Goal: Task Accomplishment & Management: Manage account settings

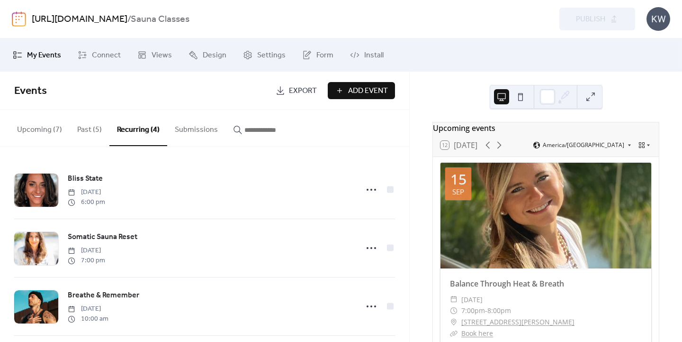
scroll to position [1, 0]
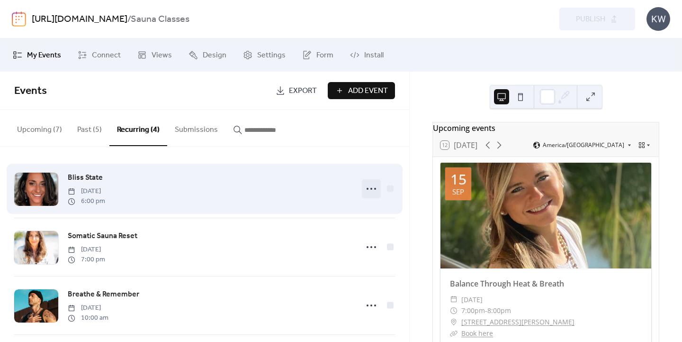
click at [374, 188] on circle at bounding box center [375, 189] width 2 height 2
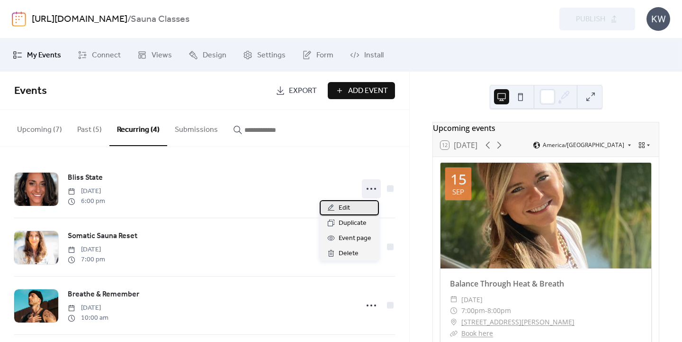
click at [357, 208] on div "Edit" at bounding box center [349, 207] width 59 height 15
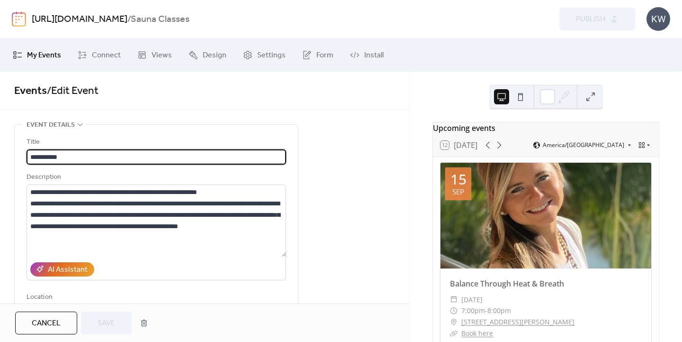
type input "**********"
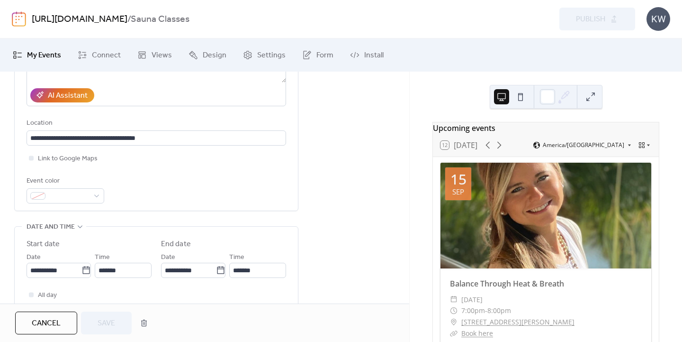
scroll to position [179, 0]
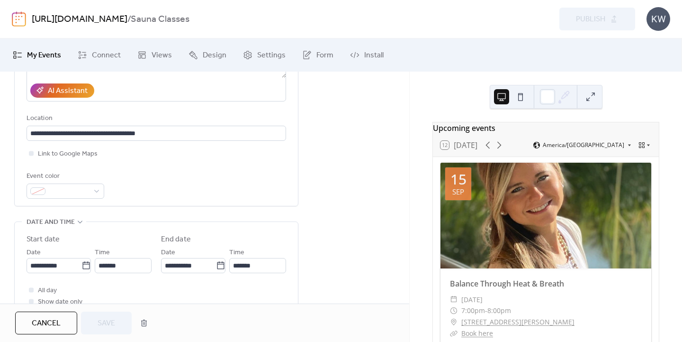
click at [39, 327] on span "Cancel" at bounding box center [46, 323] width 29 height 11
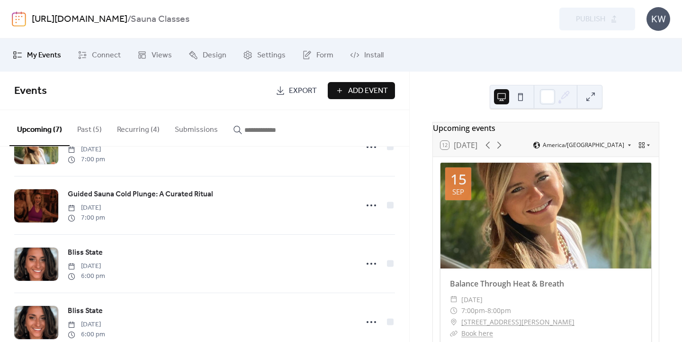
scroll to position [162, 0]
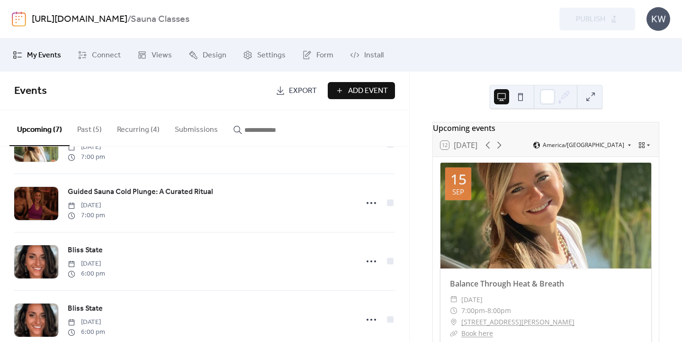
click at [129, 128] on button "Recurring (4)" at bounding box center [138, 127] width 58 height 35
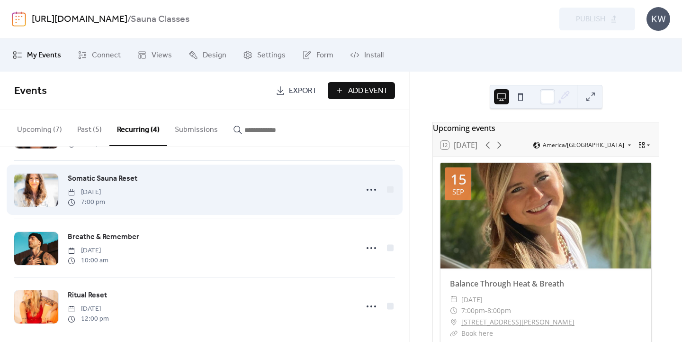
scroll to position [67, 0]
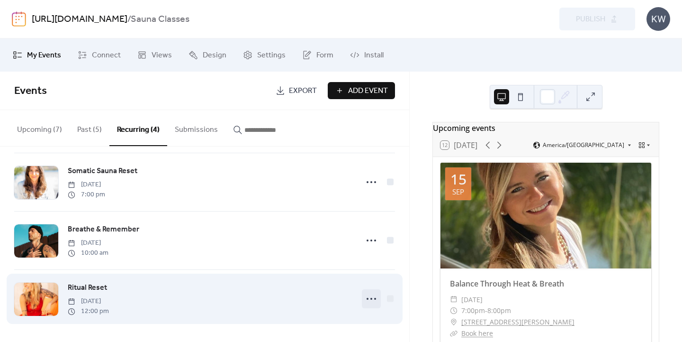
click at [368, 297] on icon at bounding box center [371, 298] width 15 height 15
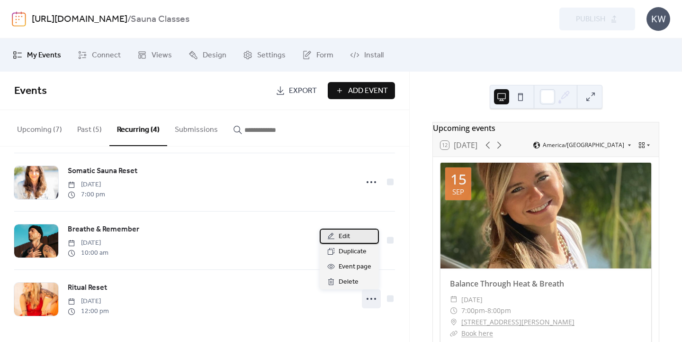
click at [346, 235] on span "Edit" at bounding box center [344, 236] width 11 height 11
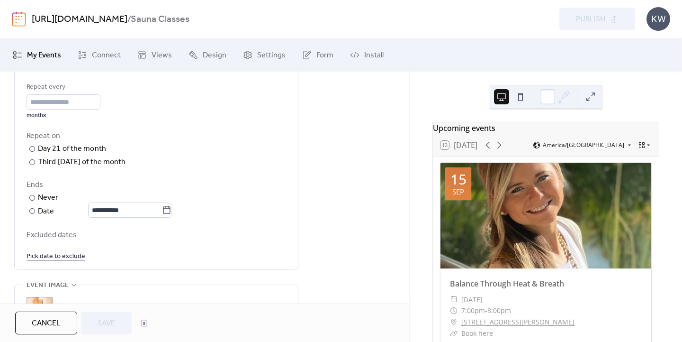
scroll to position [478, 0]
click at [171, 209] on icon at bounding box center [166, 209] width 9 height 9
click at [162, 209] on input "**********" at bounding box center [125, 209] width 74 height 15
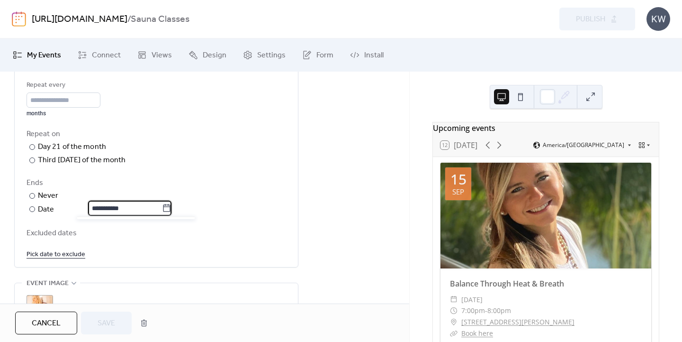
scroll to position [481, 0]
click at [172, 207] on icon at bounding box center [166, 206] width 9 height 9
click at [162, 207] on input "**********" at bounding box center [125, 206] width 74 height 15
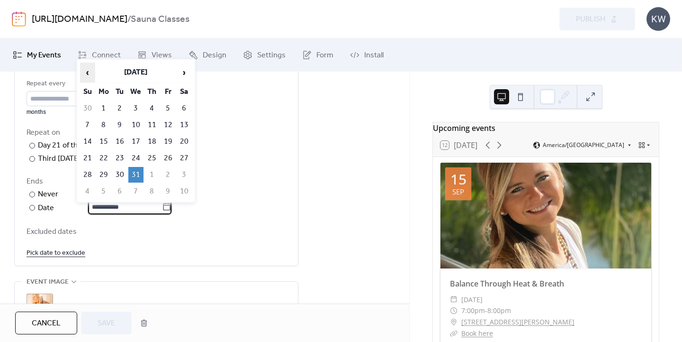
click at [90, 71] on span "‹" at bounding box center [88, 72] width 14 height 19
click at [104, 155] on td "22" at bounding box center [103, 158] width 15 height 16
type input "**********"
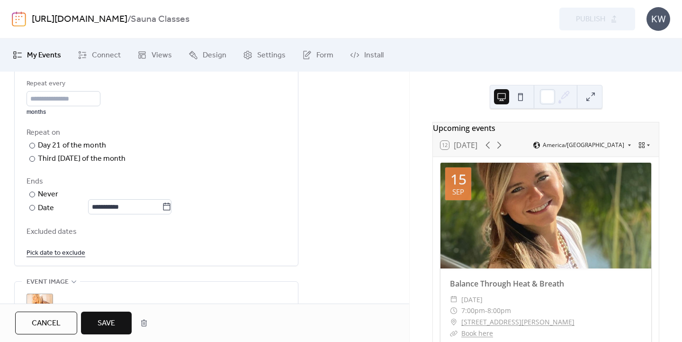
click at [109, 326] on span "Save" at bounding box center [107, 323] width 18 height 11
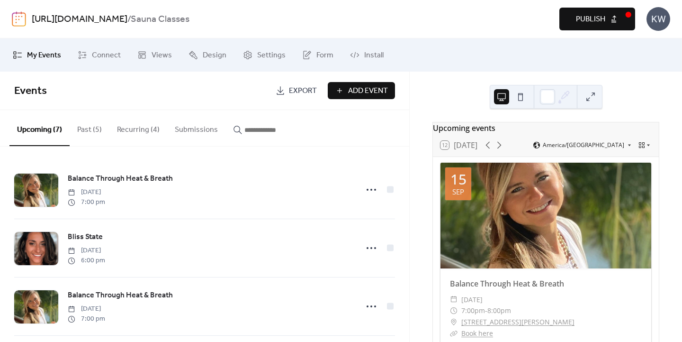
click at [131, 126] on button "Recurring (4)" at bounding box center [138, 127] width 58 height 35
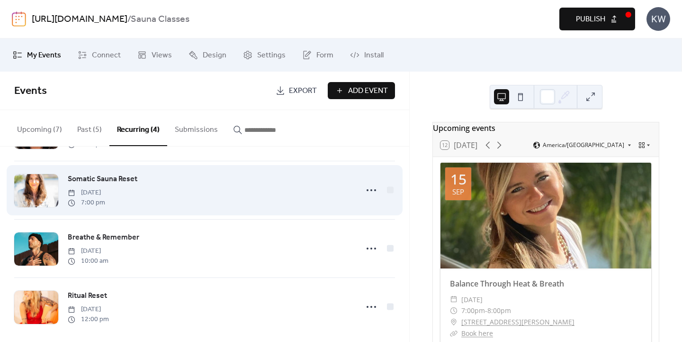
scroll to position [67, 0]
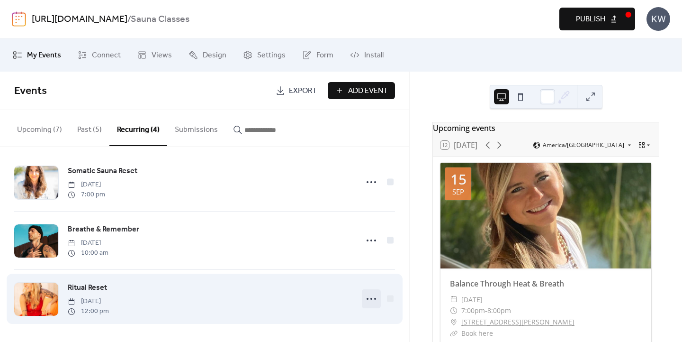
click at [367, 299] on icon at bounding box center [371, 298] width 15 height 15
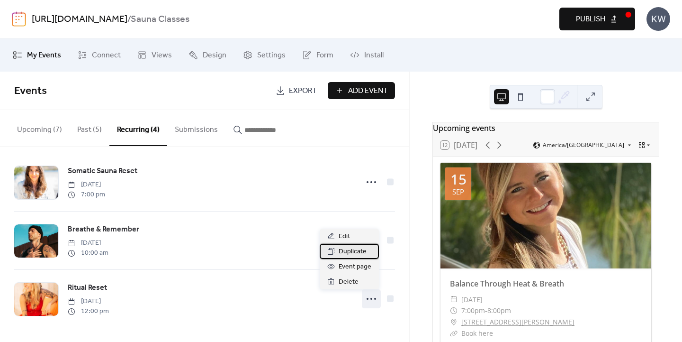
click at [348, 247] on span "Duplicate" at bounding box center [353, 251] width 28 height 11
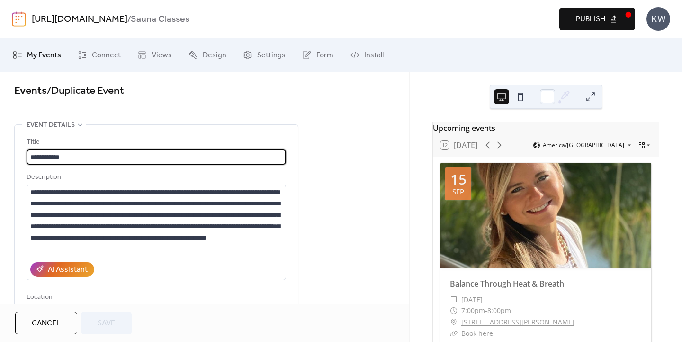
type input "**********"
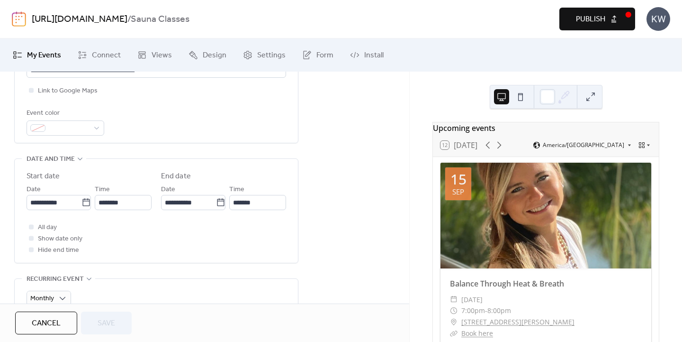
scroll to position [243, 0]
click at [84, 203] on icon at bounding box center [86, 201] width 9 height 9
click at [82, 203] on input "**********" at bounding box center [54, 201] width 55 height 15
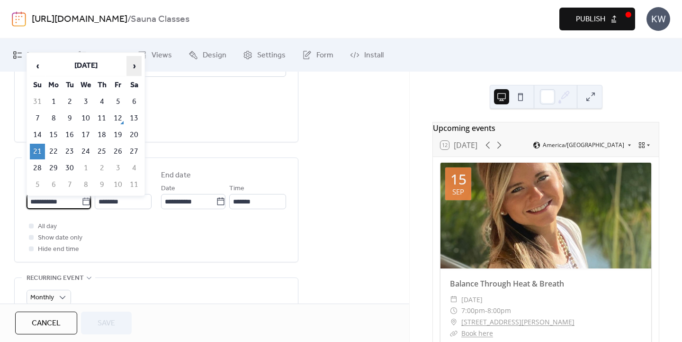
click at [132, 64] on span "›" at bounding box center [134, 65] width 14 height 19
click at [36, 131] on td "12" at bounding box center [37, 135] width 15 height 16
type input "**********"
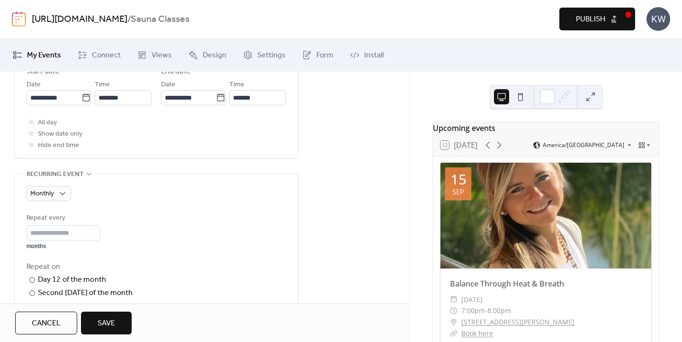
scroll to position [347, 0]
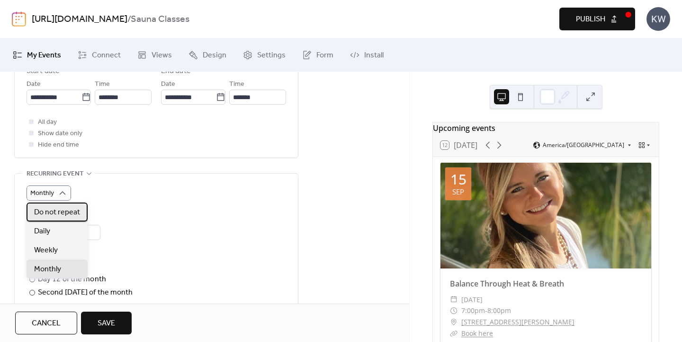
click at [61, 211] on span "Do not repeat" at bounding box center [57, 212] width 46 height 11
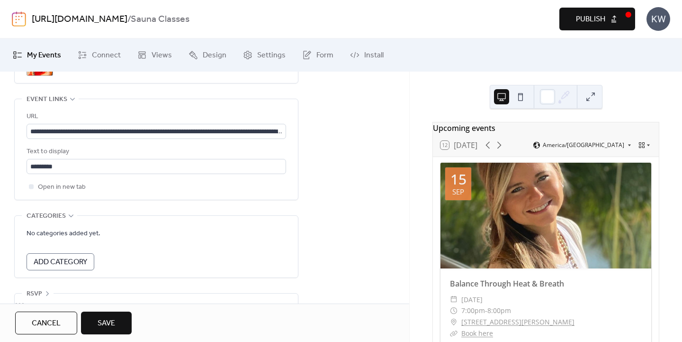
scroll to position [555, 0]
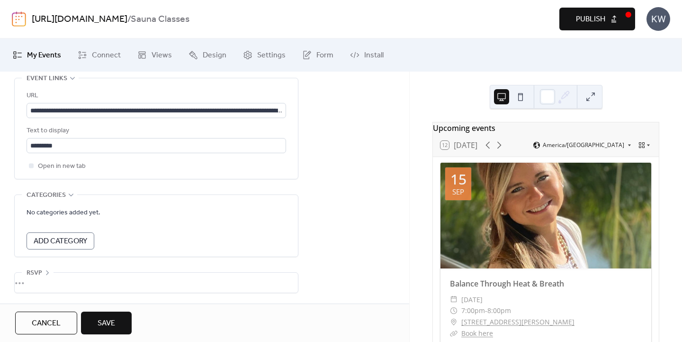
click at [108, 322] on span "Save" at bounding box center [107, 323] width 18 height 11
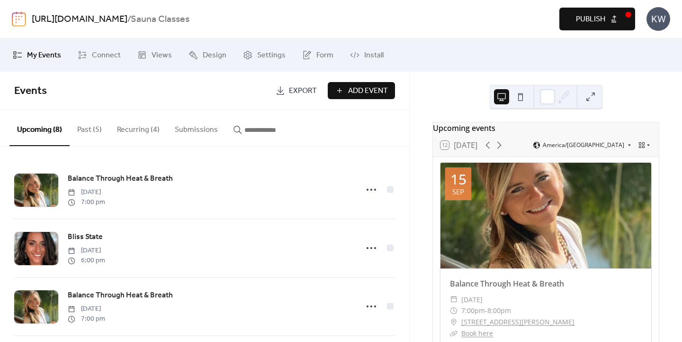
click at [138, 131] on button "Recurring (4)" at bounding box center [138, 127] width 58 height 35
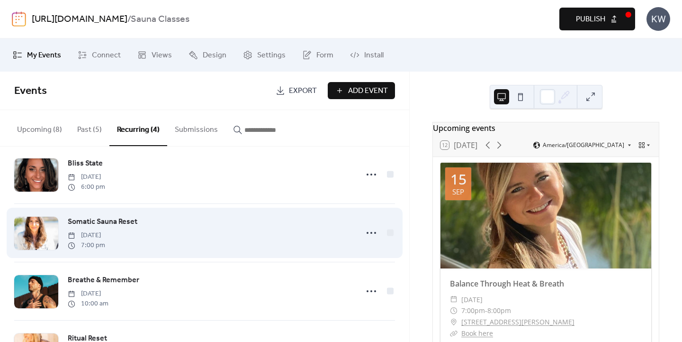
scroll to position [16, 0]
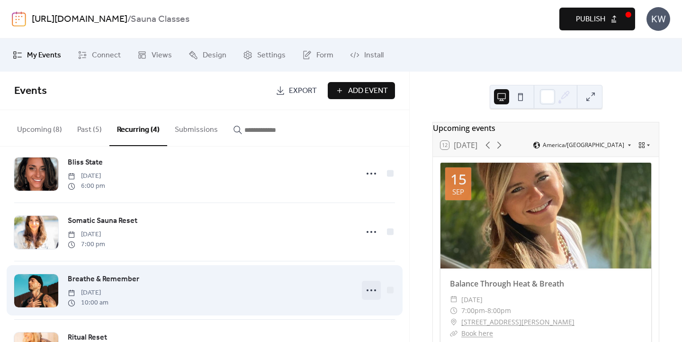
click at [374, 291] on circle at bounding box center [375, 290] width 2 height 2
click at [120, 276] on span "Breathe & Remember" at bounding box center [104, 278] width 72 height 11
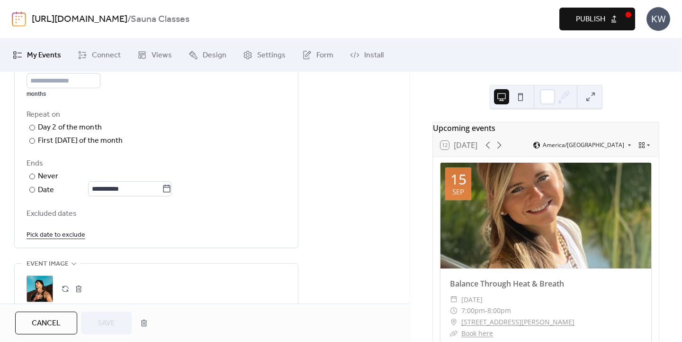
scroll to position [500, 0]
click at [172, 186] on icon at bounding box center [166, 186] width 9 height 9
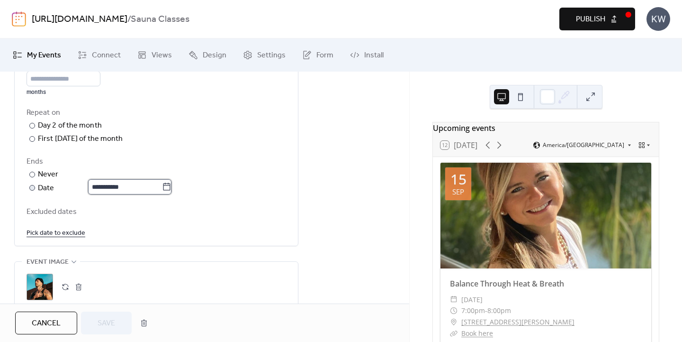
click at [162, 186] on input "**********" at bounding box center [125, 186] width 74 height 15
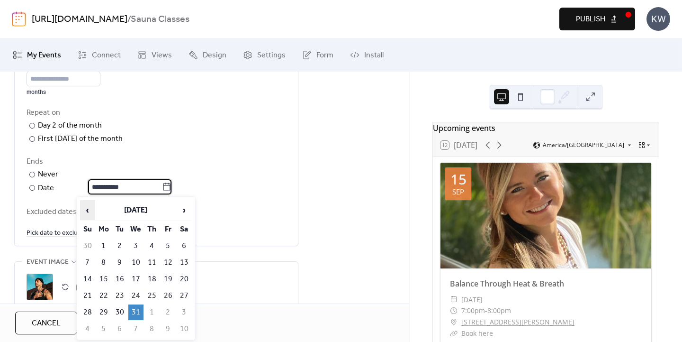
click at [86, 210] on span "‹" at bounding box center [88, 209] width 14 height 19
click at [151, 261] on td "11" at bounding box center [152, 263] width 15 height 16
type input "**********"
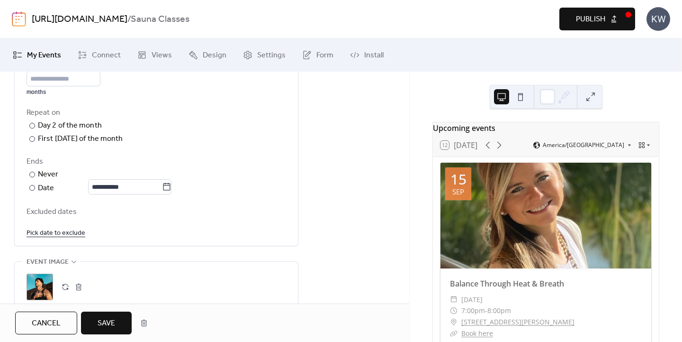
click at [108, 322] on span "Save" at bounding box center [107, 323] width 18 height 11
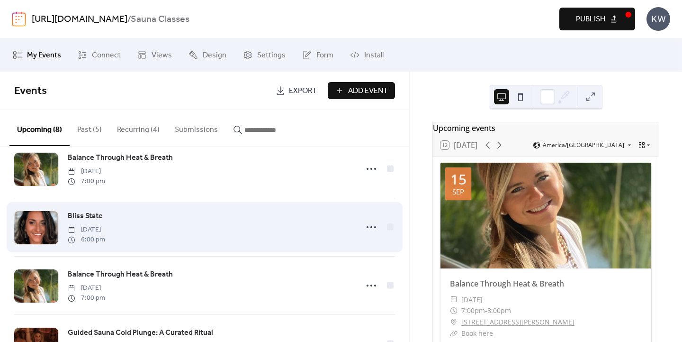
scroll to position [12, 0]
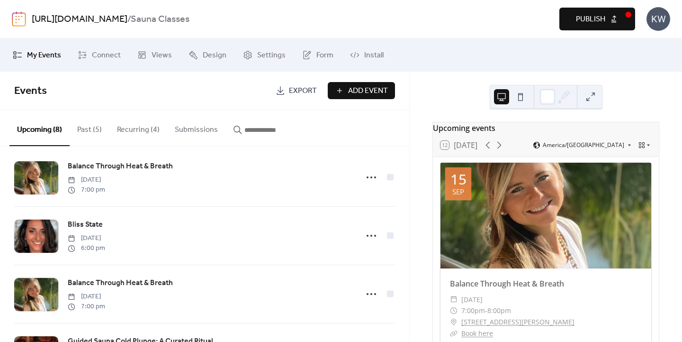
click at [131, 127] on button "Recurring (4)" at bounding box center [138, 127] width 58 height 35
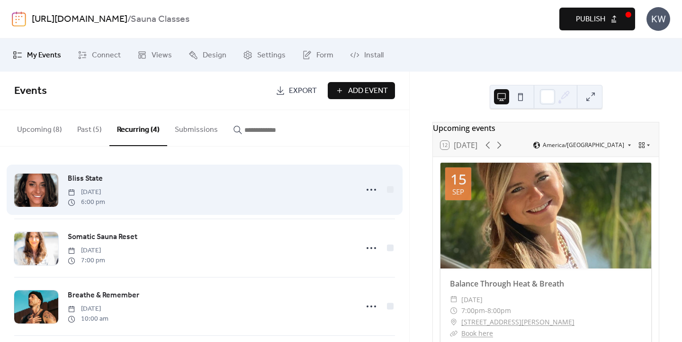
scroll to position [16, 0]
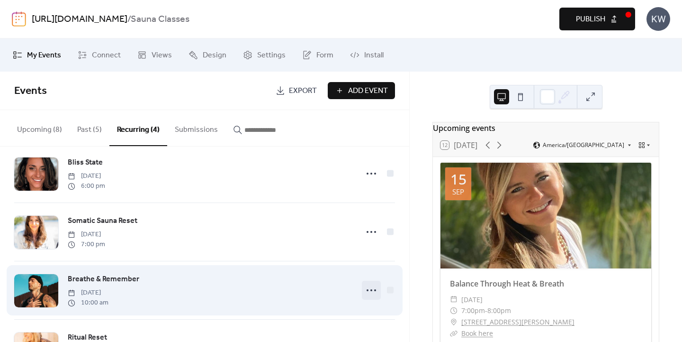
click at [366, 290] on icon at bounding box center [371, 289] width 15 height 15
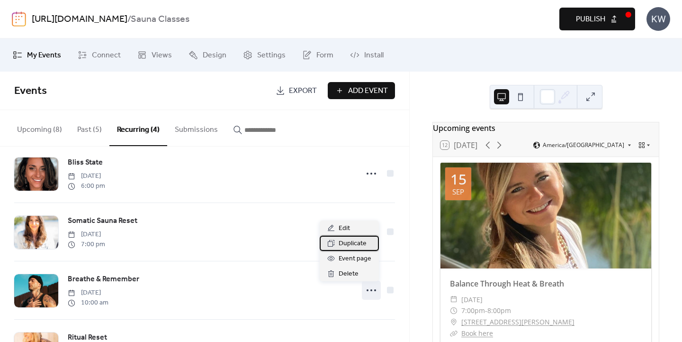
click at [355, 239] on span "Duplicate" at bounding box center [353, 243] width 28 height 11
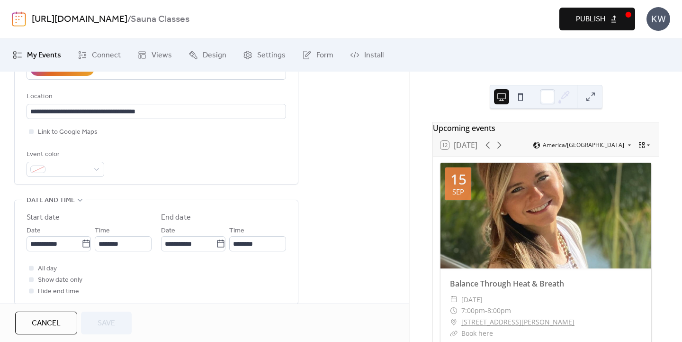
scroll to position [214, 0]
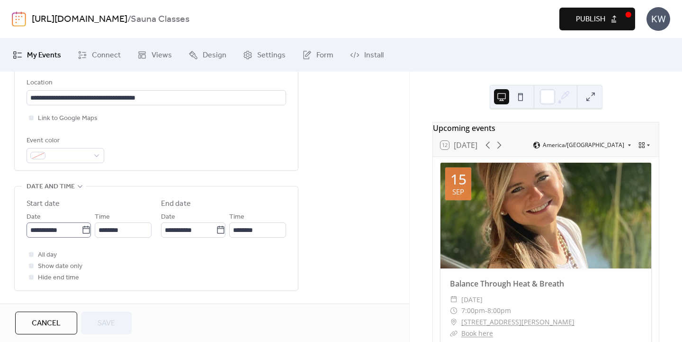
click at [82, 230] on icon at bounding box center [86, 229] width 9 height 9
click at [81, 230] on input "**********" at bounding box center [54, 229] width 55 height 15
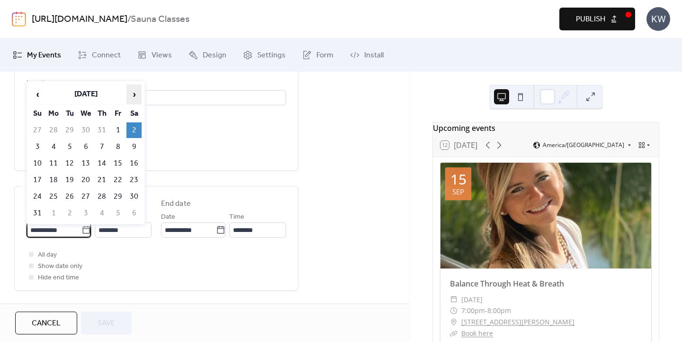
click at [134, 93] on span "›" at bounding box center [134, 94] width 14 height 19
click at [135, 127] on td "4" at bounding box center [134, 130] width 15 height 16
type input "**********"
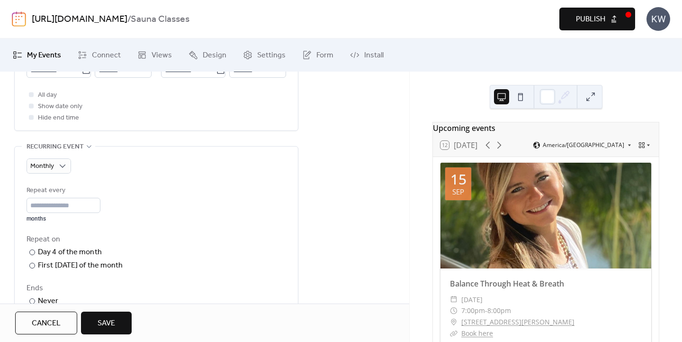
scroll to position [374, 0]
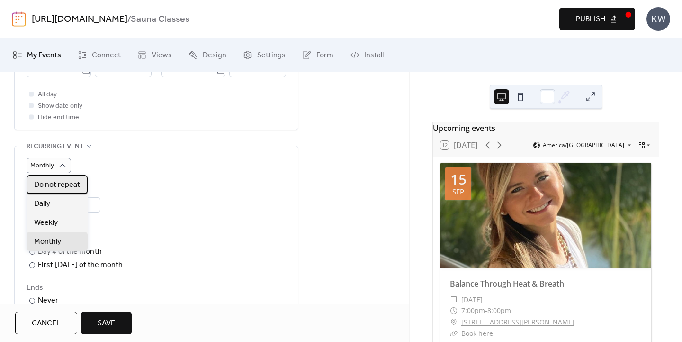
click at [61, 184] on span "Do not repeat" at bounding box center [57, 184] width 46 height 11
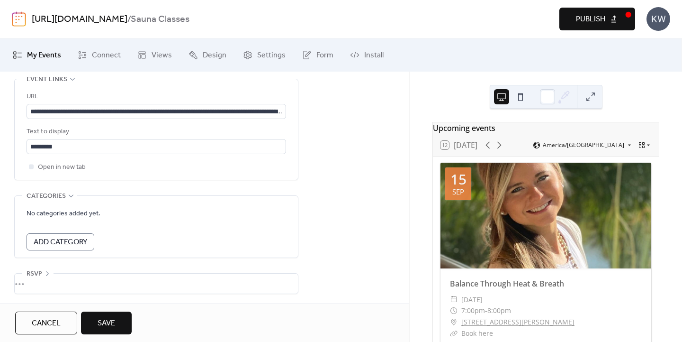
scroll to position [555, 0]
click at [110, 321] on span "Save" at bounding box center [107, 323] width 18 height 11
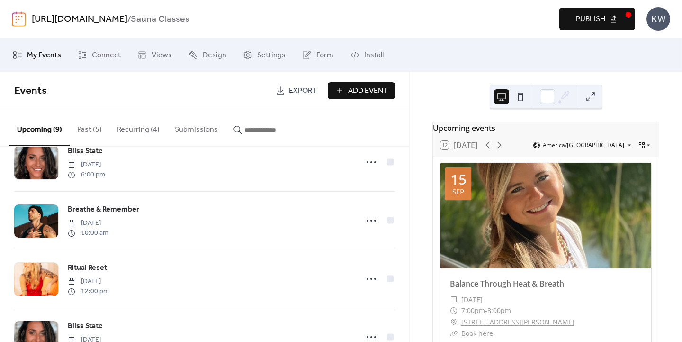
scroll to position [263, 0]
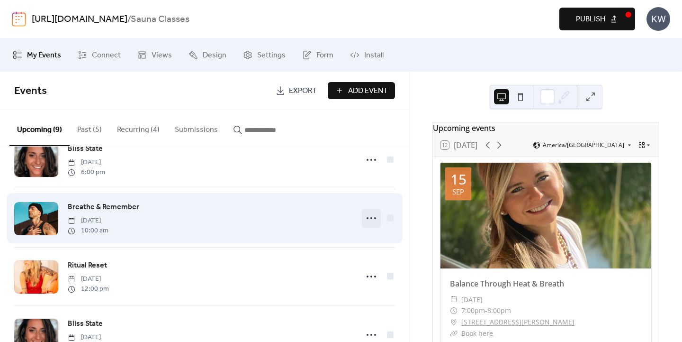
click at [374, 219] on circle at bounding box center [375, 218] width 2 height 2
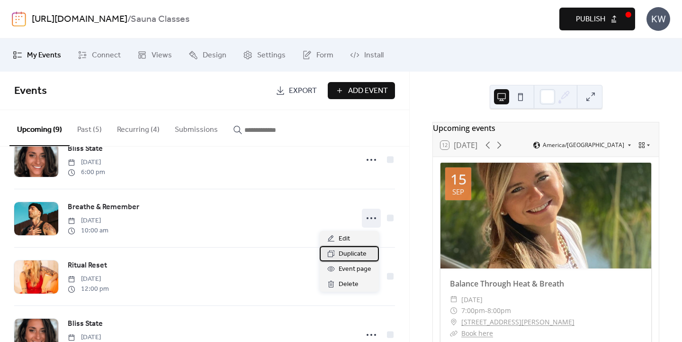
click at [356, 254] on span "Duplicate" at bounding box center [353, 253] width 28 height 11
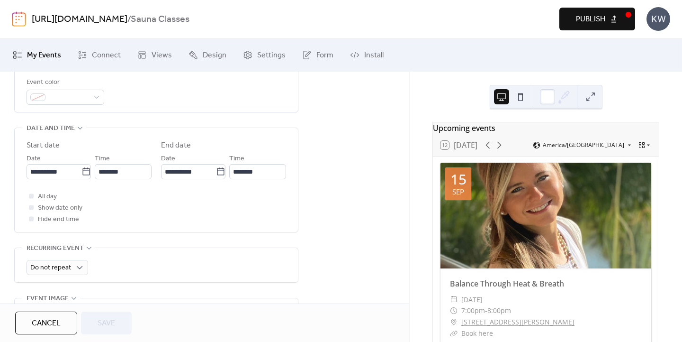
scroll to position [272, 0]
click at [74, 173] on input "**********" at bounding box center [54, 171] width 55 height 15
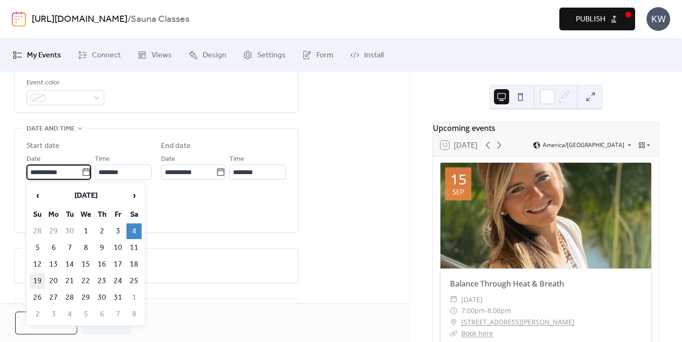
click at [40, 277] on td "19" at bounding box center [37, 281] width 15 height 16
type input "**********"
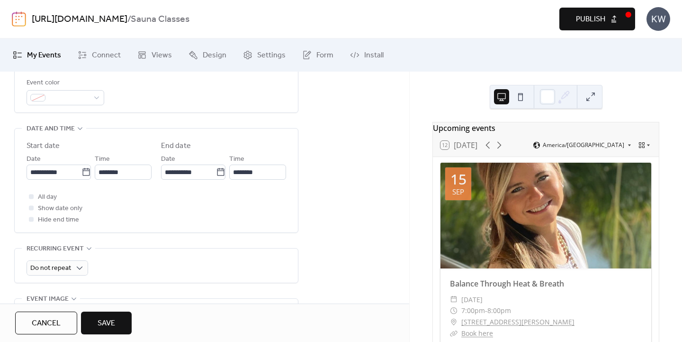
click at [115, 319] on span "Save" at bounding box center [107, 323] width 18 height 11
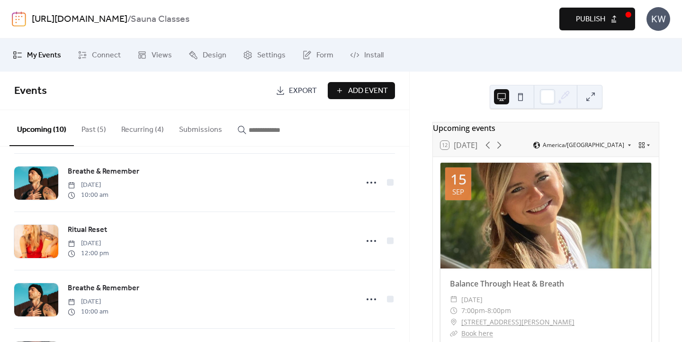
scroll to position [297, 0]
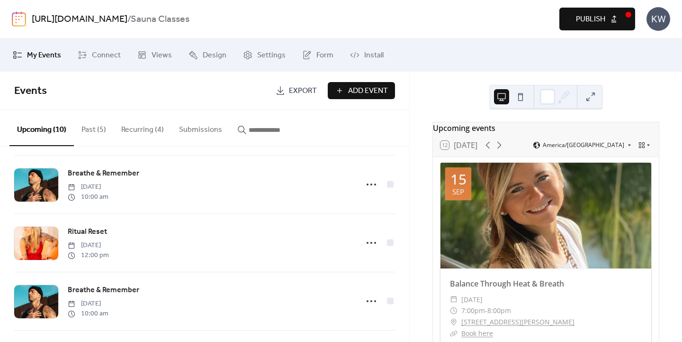
click at [142, 127] on button "Recurring (4)" at bounding box center [143, 127] width 58 height 35
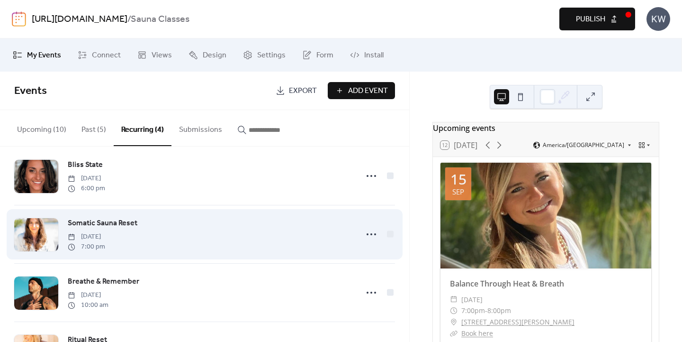
scroll to position [14, 0]
click at [371, 235] on icon at bounding box center [371, 233] width 15 height 15
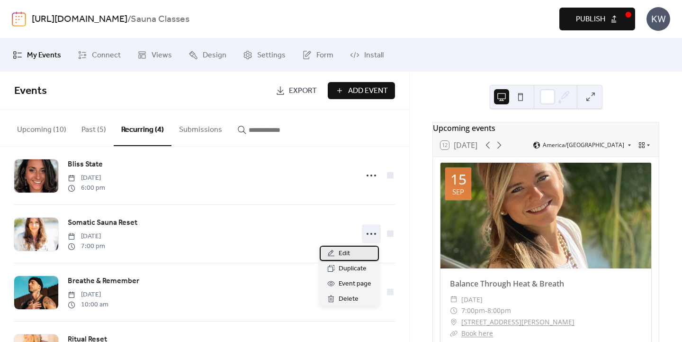
click at [356, 253] on div "Edit" at bounding box center [349, 253] width 59 height 15
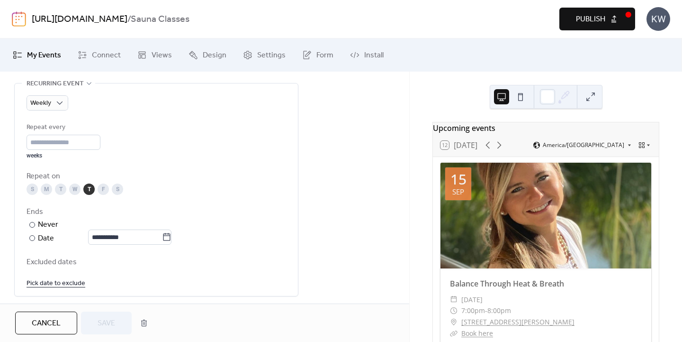
scroll to position [439, 0]
click at [172, 236] on icon at bounding box center [166, 234] width 9 height 9
click at [162, 236] on input "**********" at bounding box center [125, 234] width 74 height 15
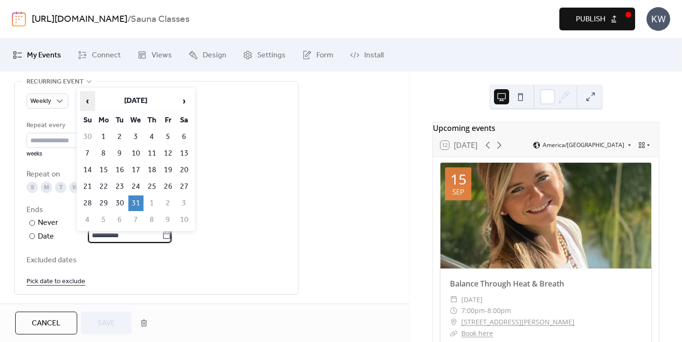
click at [87, 99] on span "‹" at bounding box center [88, 100] width 14 height 19
click at [169, 170] on td "19" at bounding box center [168, 170] width 15 height 16
type input "**********"
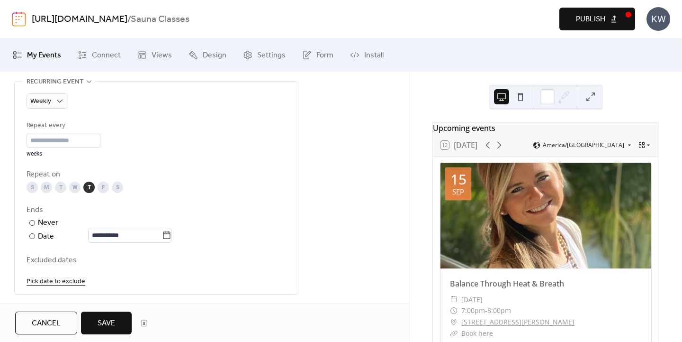
click at [110, 319] on span "Save" at bounding box center [107, 323] width 18 height 11
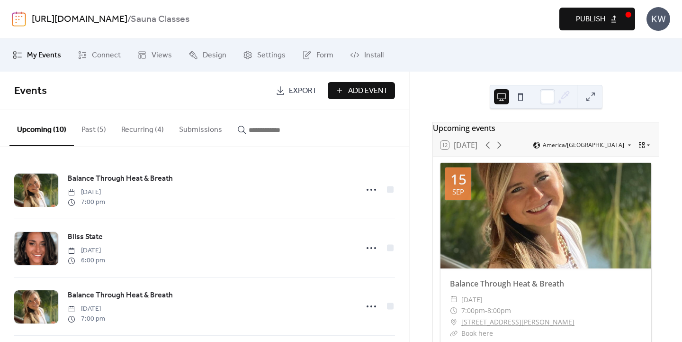
click at [143, 132] on button "Recurring (4)" at bounding box center [143, 127] width 58 height 35
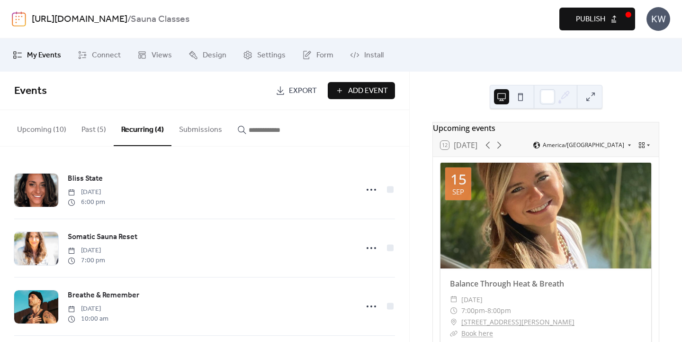
click at [575, 21] on button "Publish" at bounding box center [598, 19] width 76 height 23
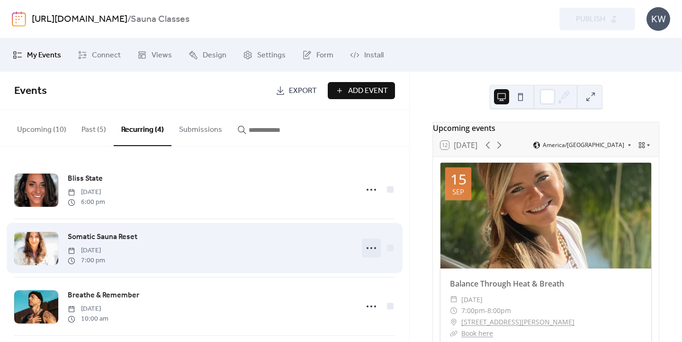
click at [367, 246] on icon at bounding box center [371, 247] width 15 height 15
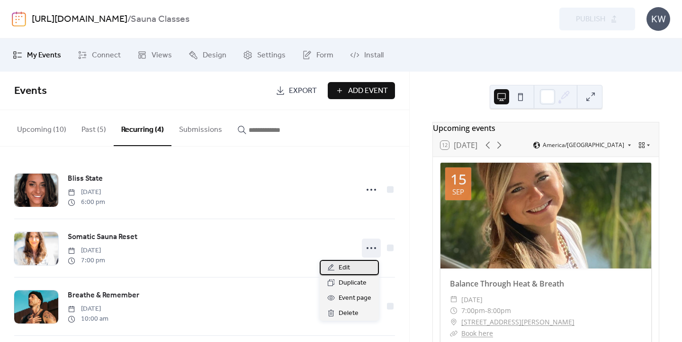
click at [351, 267] on div "Edit" at bounding box center [349, 267] width 59 height 15
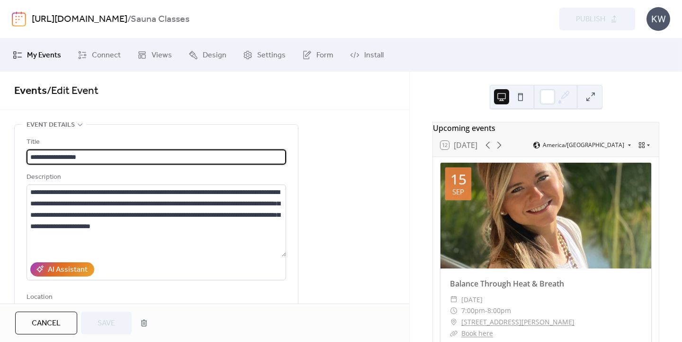
type input "**********"
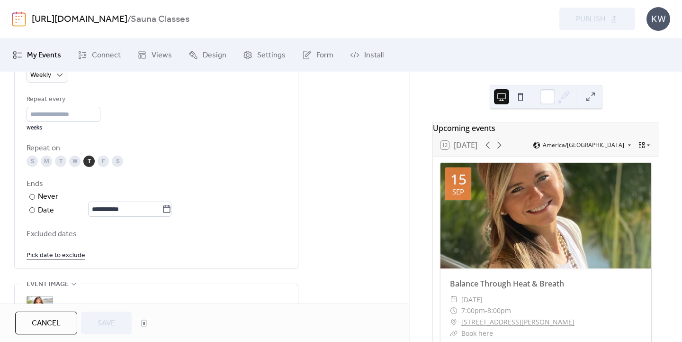
scroll to position [477, 0]
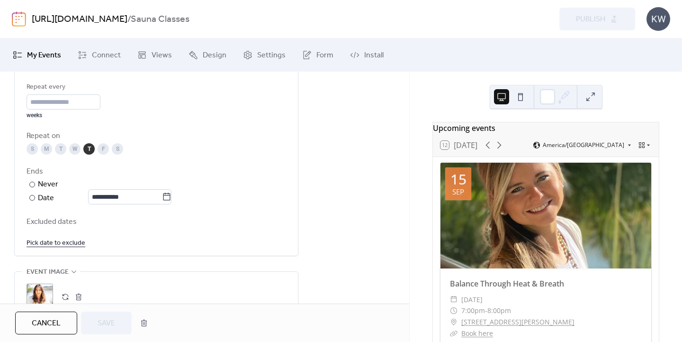
click at [54, 243] on link "Pick date to exclude" at bounding box center [56, 242] width 59 height 12
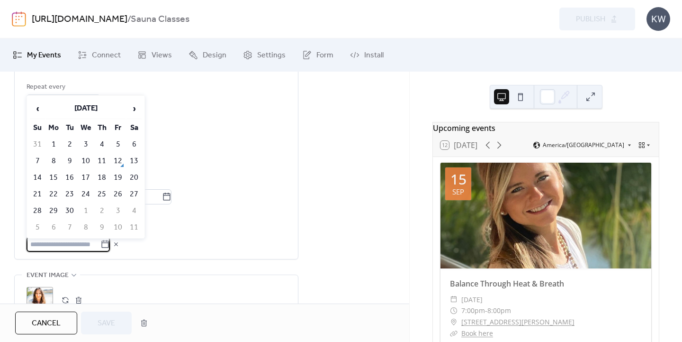
click at [229, 259] on div "**********" at bounding box center [156, 151] width 284 height 217
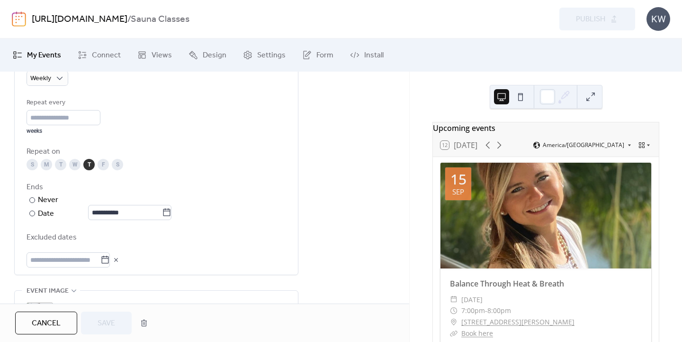
scroll to position [461, 0]
